Goal: Task Accomplishment & Management: Use online tool/utility

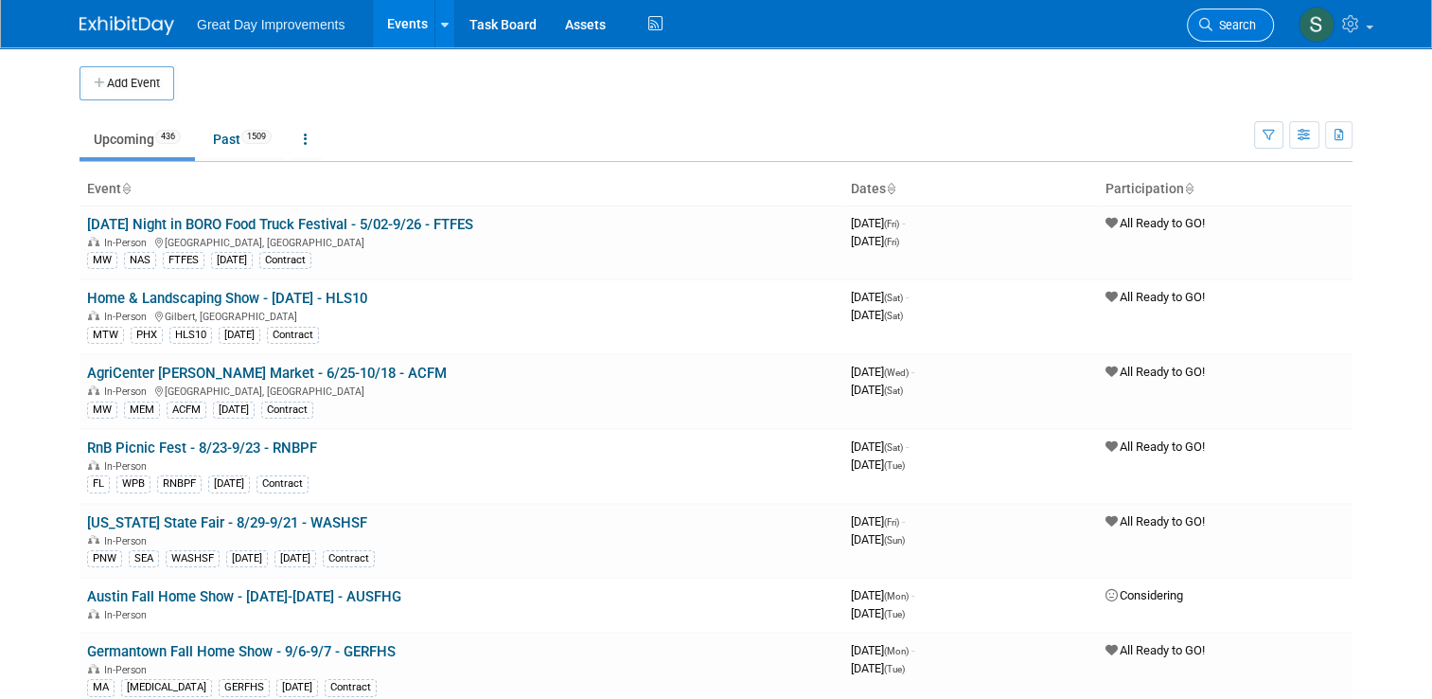
click at [1230, 30] on span "Search" at bounding box center [1234, 25] width 44 height 14
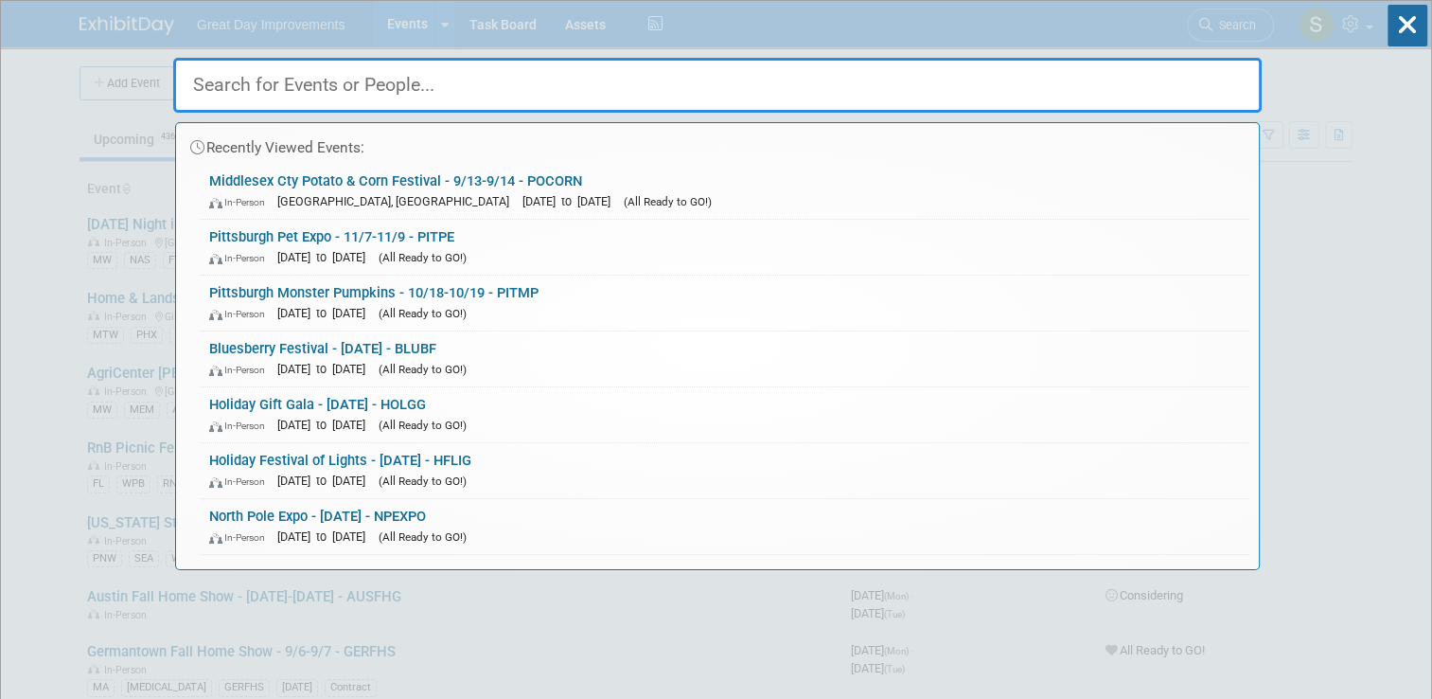
paste input "Pittsburgh Pet Expo"
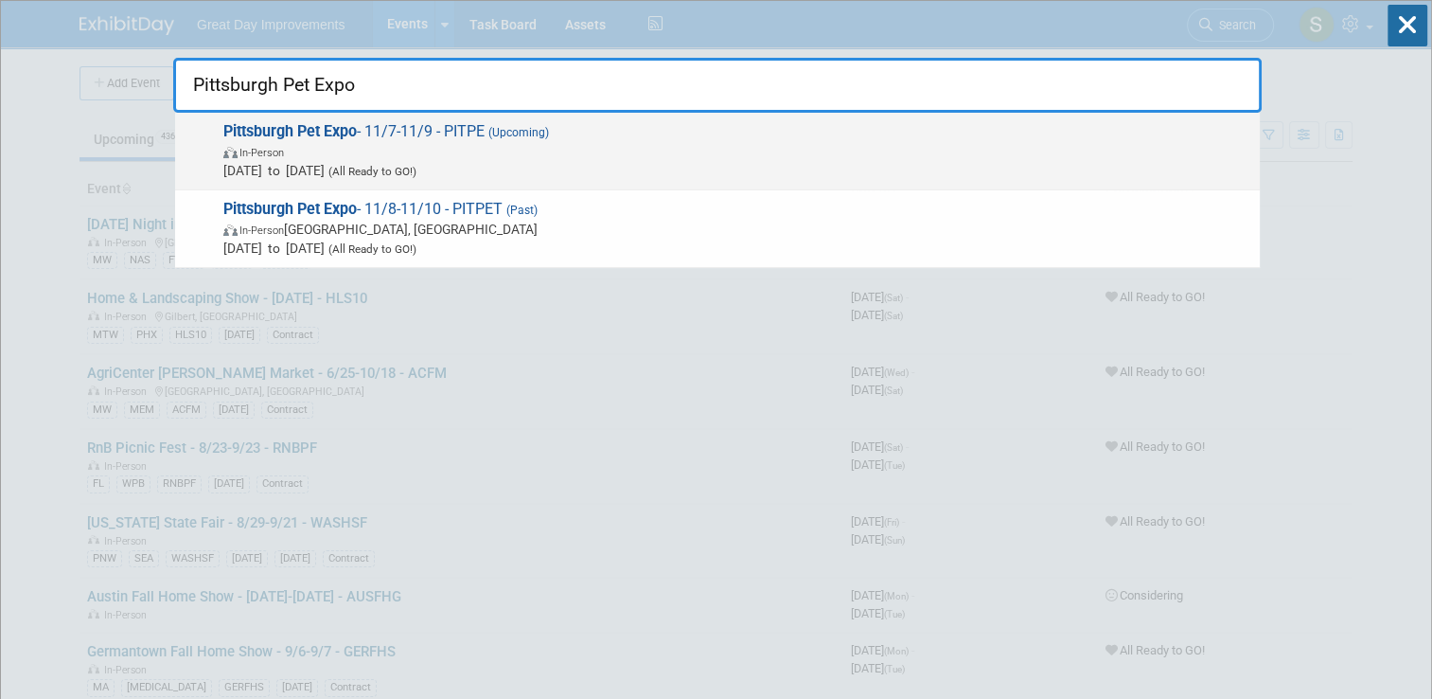
type input "Pittsburgh Pet Expo"
click at [756, 142] on span "In-Person" at bounding box center [736, 151] width 1027 height 19
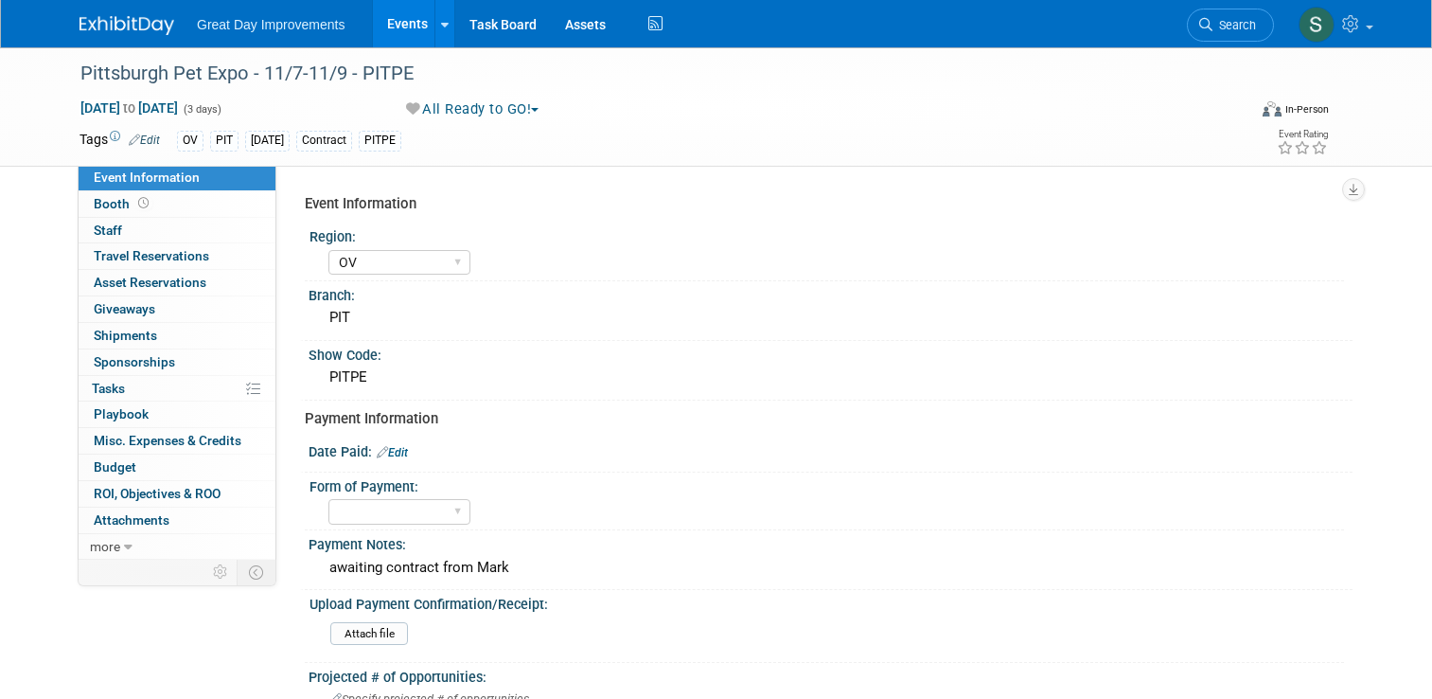
select select "OV"
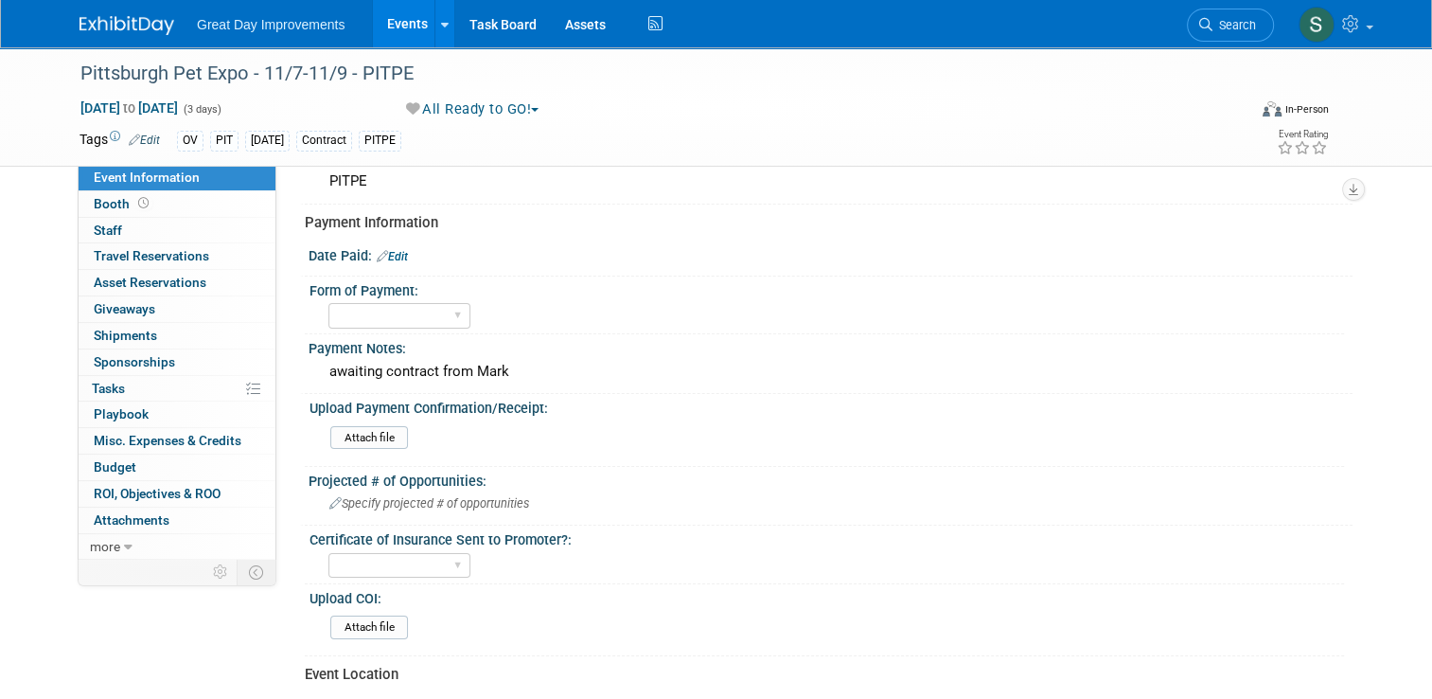
scroll to position [197, 0]
click at [371, 434] on input "file" at bounding box center [278, 437] width 257 height 22
